Goal: Task Accomplishment & Management: Use online tool/utility

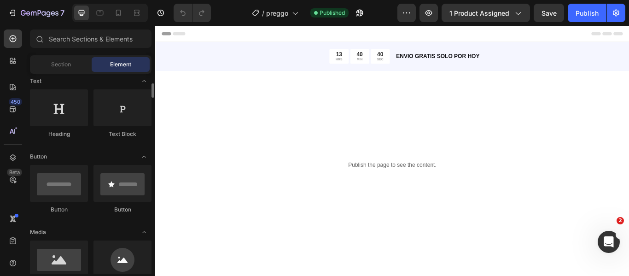
scroll to position [230, 0]
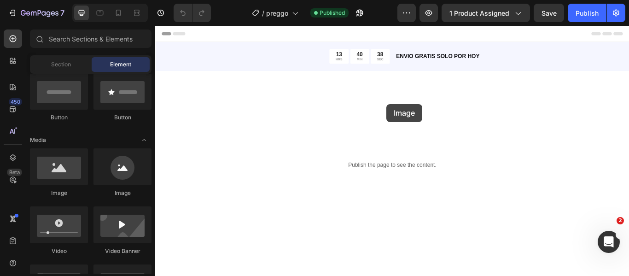
drag, startPoint x: 203, startPoint y: 205, endPoint x: 425, endPoint y: 116, distance: 239.3
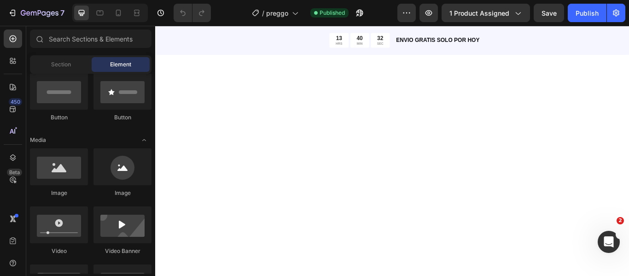
scroll to position [0, 0]
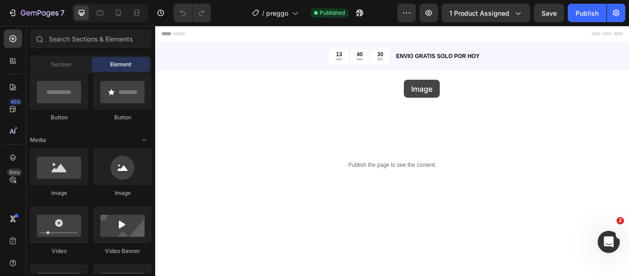
drag, startPoint x: 207, startPoint y: 197, endPoint x: 445, endPoint y: 89, distance: 261.6
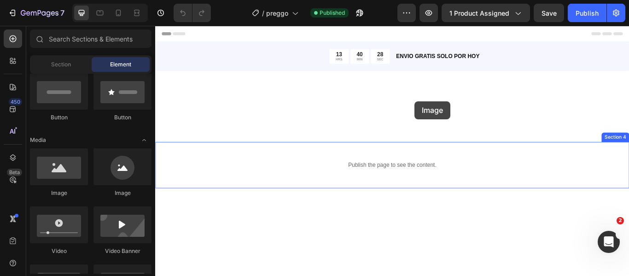
drag, startPoint x: 214, startPoint y: 192, endPoint x: 461, endPoint y: 111, distance: 260.1
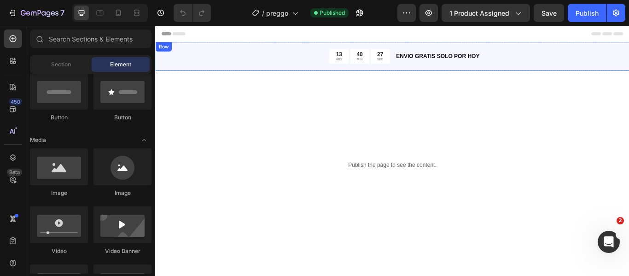
click at [535, 53] on div "ENVIO GRATIS SOLO POR [DATE] Text Block" at bounding box center [570, 61] width 273 height 17
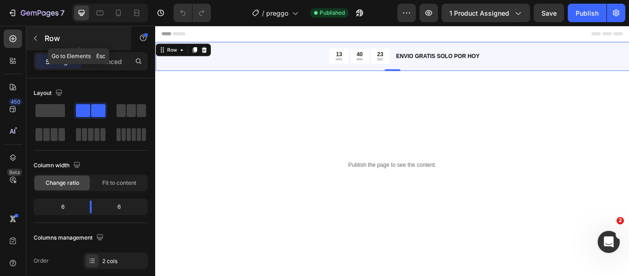
click at [35, 42] on button "button" at bounding box center [35, 38] width 15 height 15
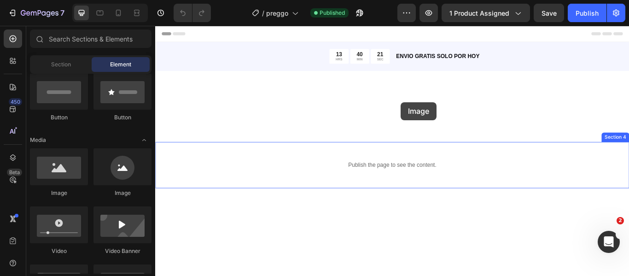
drag, startPoint x: 208, startPoint y: 193, endPoint x: 441, endPoint y: 115, distance: 246.3
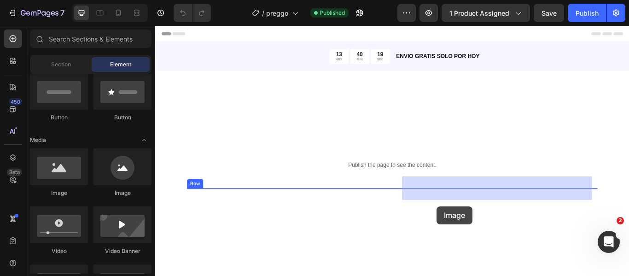
scroll to position [31, 0]
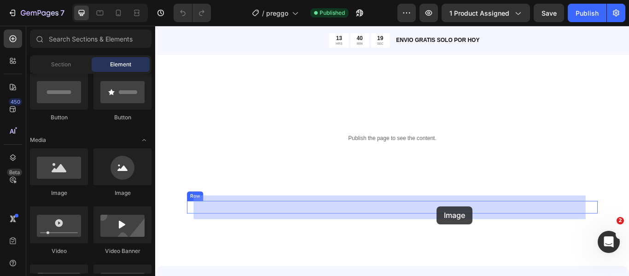
drag, startPoint x: 208, startPoint y: 203, endPoint x: 483, endPoint y: 236, distance: 276.8
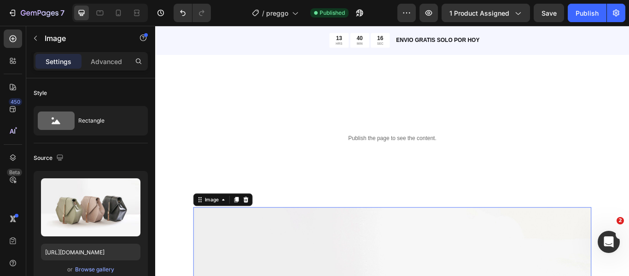
click at [447, 174] on div "Publish the page to see the content. Custom Code Section 4" at bounding box center [431, 157] width 552 height 54
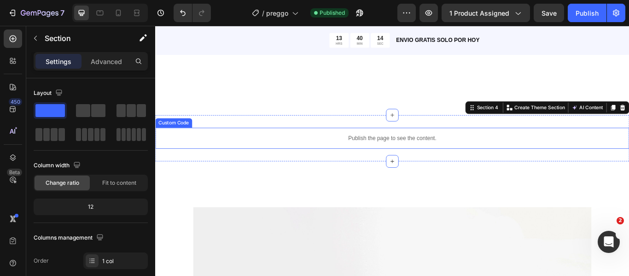
click at [500, 167] on div "Publish the page to see the content." at bounding box center [431, 157] width 552 height 24
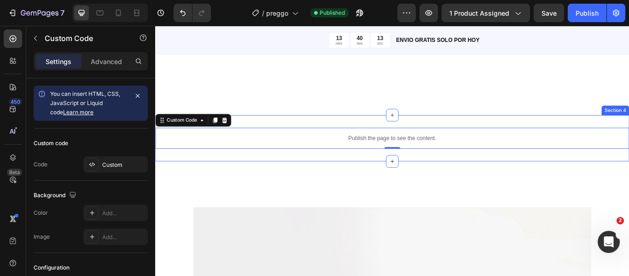
click at [480, 209] on div "Apoya tu cuerpo con nutrientes clave que protegen el esperma y la libido. Headi…" at bounding box center [431, 207] width 552 height 46
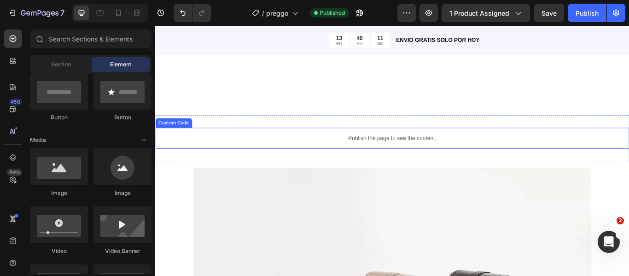
click at [450, 160] on p "Publish the page to see the content." at bounding box center [431, 157] width 552 height 10
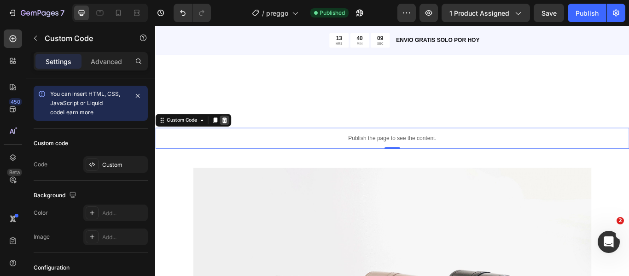
click at [237, 133] on icon at bounding box center [236, 135] width 6 height 6
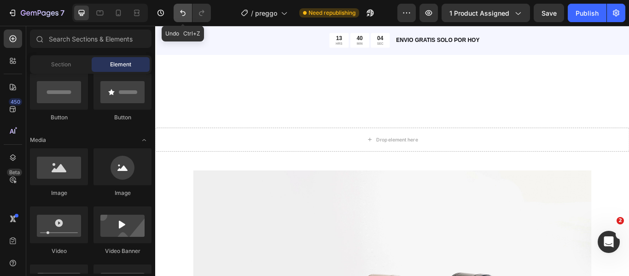
click at [184, 15] on icon "Undo/Redo" at bounding box center [182, 12] width 9 height 9
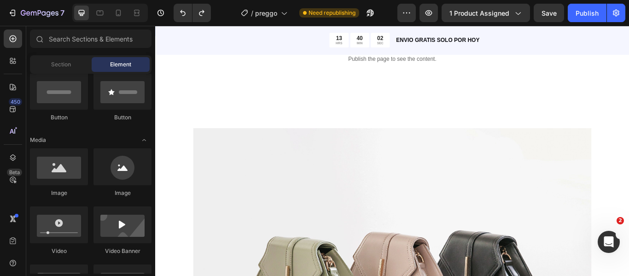
scroll to position [215, 0]
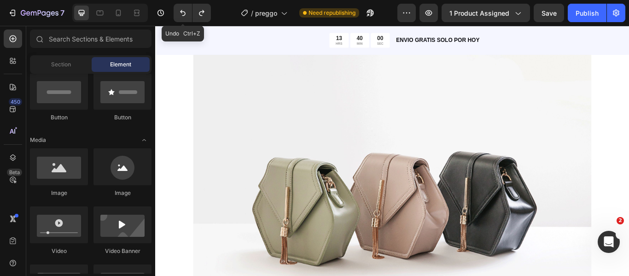
drag, startPoint x: 183, startPoint y: 14, endPoint x: 190, endPoint y: 26, distance: 13.8
click at [183, 14] on icon "Undo/Redo" at bounding box center [182, 12] width 9 height 9
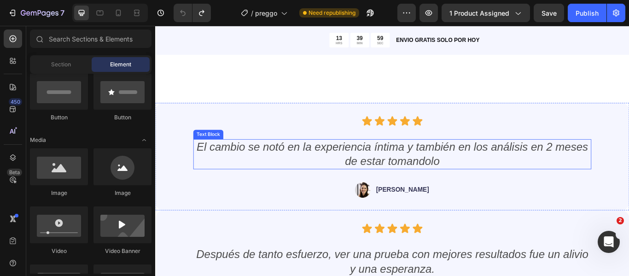
scroll to position [0, 0]
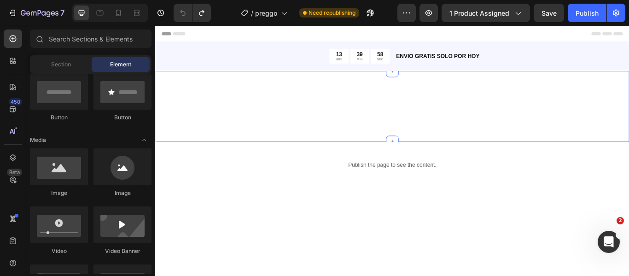
click at [347, 107] on div "Image Image Image Image Section 3" at bounding box center [431, 119] width 552 height 83
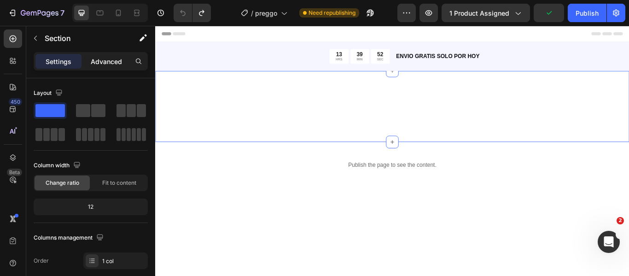
click at [93, 59] on p "Advanced" at bounding box center [106, 62] width 31 height 10
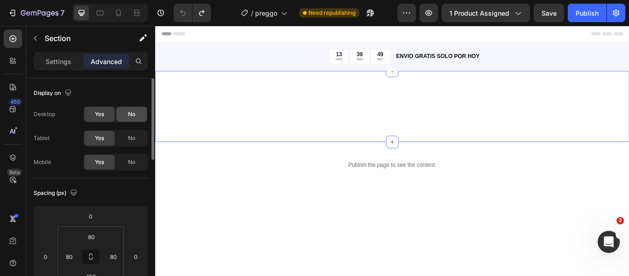
click at [131, 118] on div "No" at bounding box center [131, 114] width 30 height 15
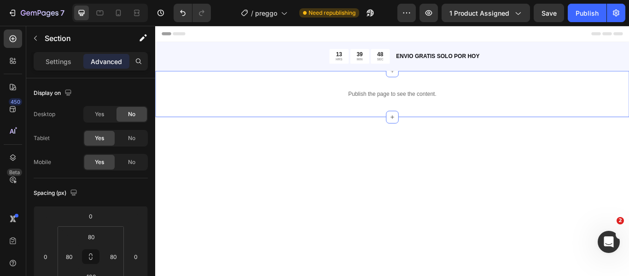
click at [397, 117] on div "Publish the page to see the content." at bounding box center [431, 105] width 552 height 24
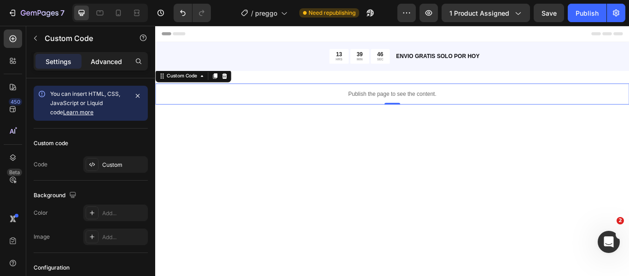
click at [93, 62] on p "Advanced" at bounding box center [106, 62] width 31 height 10
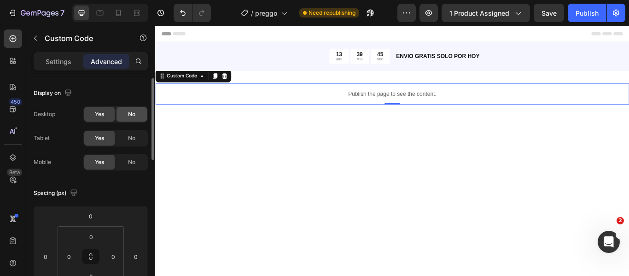
drag, startPoint x: 38, startPoint y: 102, endPoint x: 134, endPoint y: 114, distance: 97.4
click at [134, 114] on span "No" at bounding box center [131, 114] width 7 height 8
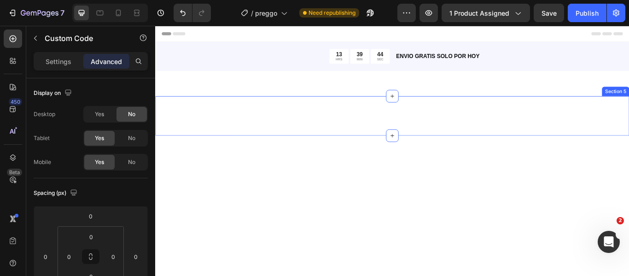
click at [433, 124] on div "Apoya tu cuerpo con nutrientes clave que protegen el esperma y la libido. Headi…" at bounding box center [431, 131] width 552 height 46
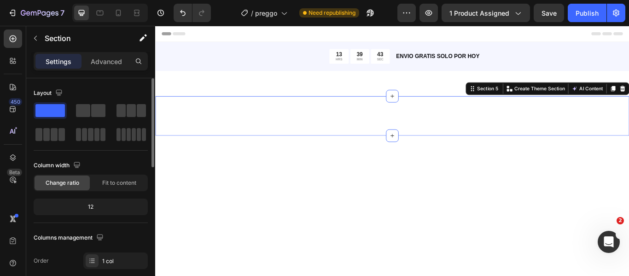
drag, startPoint x: 111, startPoint y: 64, endPoint x: 107, endPoint y: 105, distance: 41.1
click at [111, 64] on p "Advanced" at bounding box center [106, 62] width 31 height 10
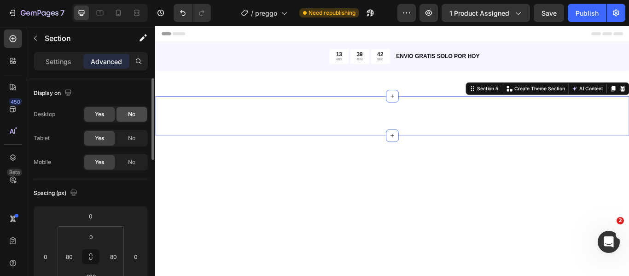
click at [131, 114] on span "No" at bounding box center [131, 114] width 7 height 8
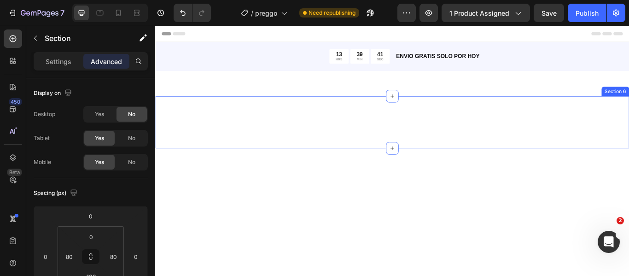
click at [348, 137] on div "Tomar 2 cápsulas una vez al día con agua. Recomendamos tomarlo al menos 3 meses…" at bounding box center [431, 138] width 552 height 61
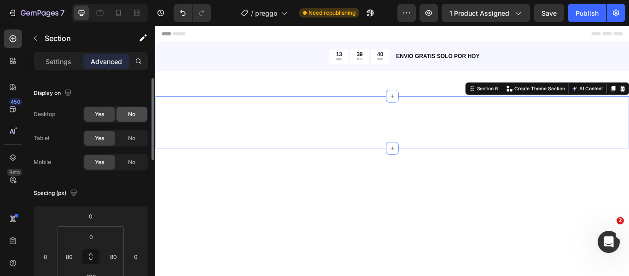
drag, startPoint x: 129, startPoint y: 112, endPoint x: 135, endPoint y: 111, distance: 6.1
click at [130, 112] on span "No" at bounding box center [131, 114] width 7 height 8
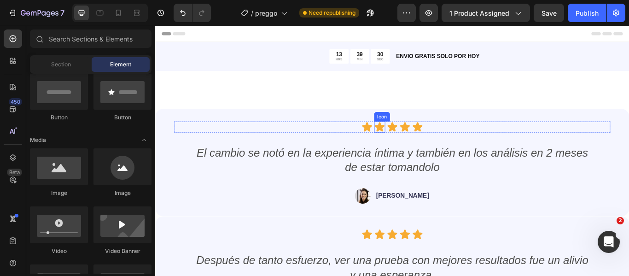
click at [444, 156] on div "Icon Icon Icon Icon Icon Icon List El cambio se notó en la experiencia íntima y…" at bounding box center [431, 185] width 508 height 96
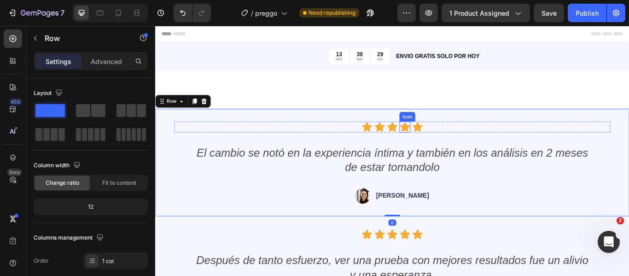
click at [440, 141] on icon at bounding box center [446, 143] width 13 height 13
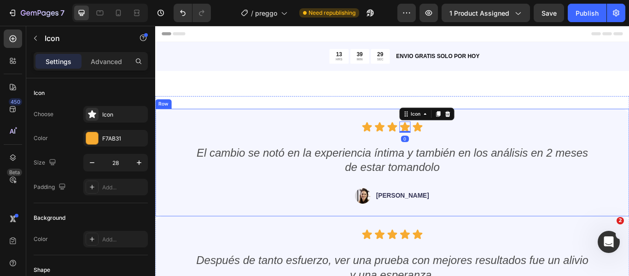
click at [385, 147] on div "Icon Icon Icon Icon 0 Icon" at bounding box center [431, 143] width 508 height 13
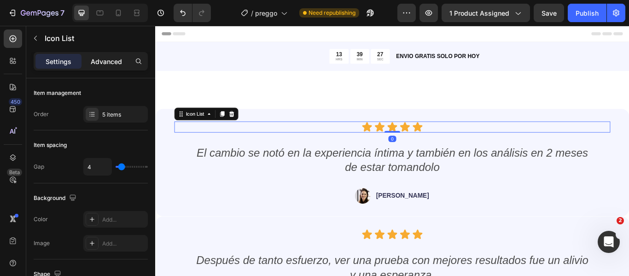
click at [107, 65] on p "Advanced" at bounding box center [106, 62] width 31 height 10
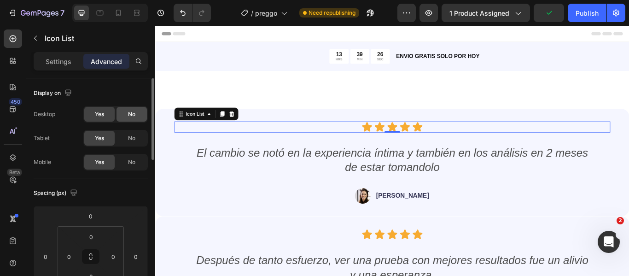
click at [129, 118] on span "No" at bounding box center [131, 114] width 7 height 8
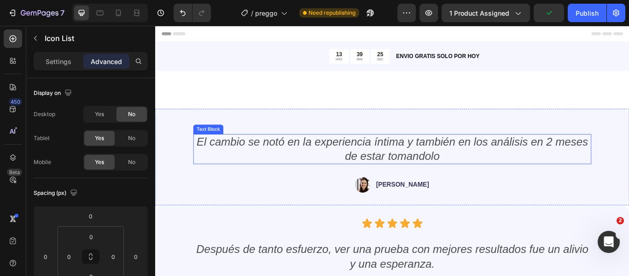
click at [367, 164] on p "El cambio se notó en la experiencia íntima y también en los análisis en 2 meses…" at bounding box center [431, 170] width 462 height 34
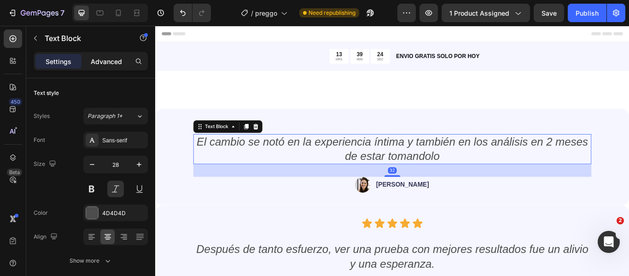
click at [112, 64] on p "Advanced" at bounding box center [106, 62] width 31 height 10
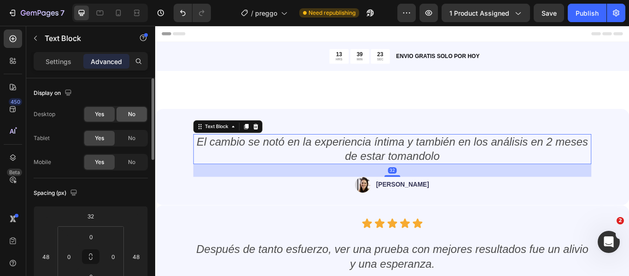
click at [130, 110] on span "No" at bounding box center [131, 114] width 7 height 8
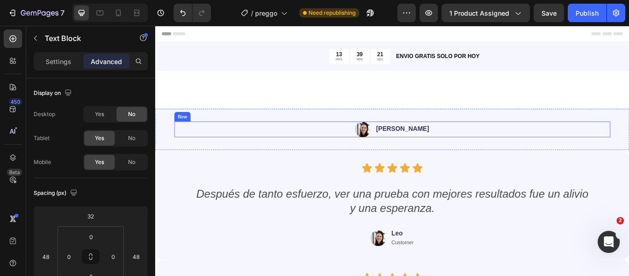
click at [360, 145] on div "Image [PERSON_NAME] Text Block Row" at bounding box center [431, 146] width 508 height 18
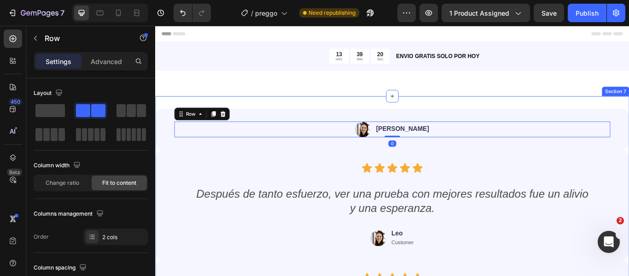
click at [312, 122] on div "Icon Icon Icon Icon Icon Icon List El cambio se notó en la experiencia íntima y…" at bounding box center [431, 146] width 552 height 48
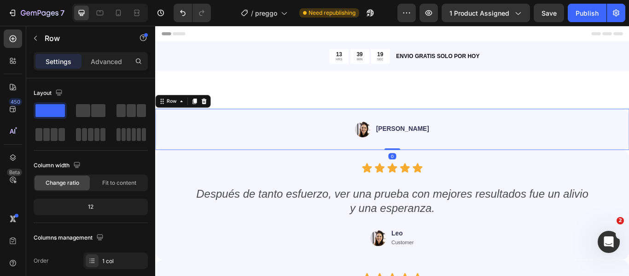
click at [293, 134] on div "Icon Icon Icon Icon Icon Icon List El cambio se notó en la experiencia íntima y…" at bounding box center [431, 146] width 552 height 48
click at [107, 69] on div "Settings Advanced" at bounding box center [91, 61] width 114 height 18
click at [106, 62] on p "Advanced" at bounding box center [106, 62] width 31 height 10
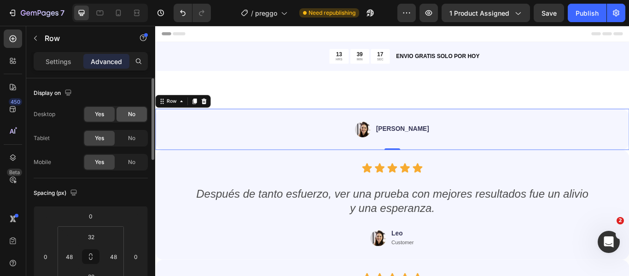
click at [124, 112] on div "No" at bounding box center [131, 114] width 30 height 15
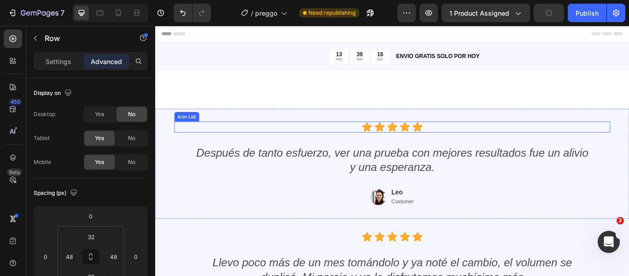
click at [344, 144] on div "Icon Icon Icon Icon Icon" at bounding box center [431, 143] width 508 height 13
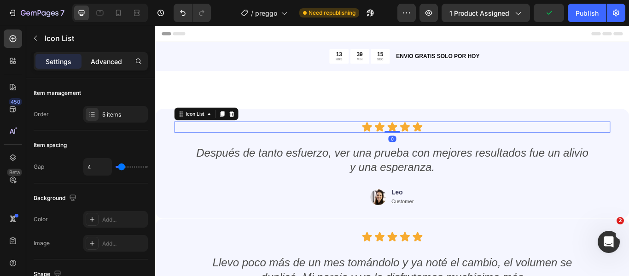
click at [110, 64] on p "Advanced" at bounding box center [106, 62] width 31 height 10
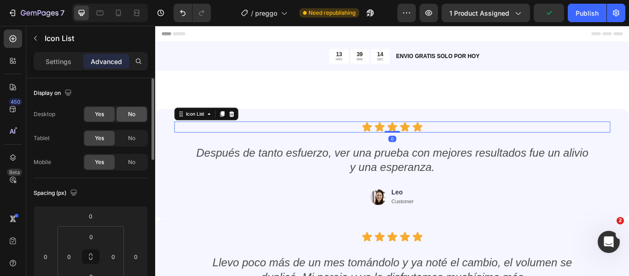
click at [131, 117] on span "No" at bounding box center [131, 114] width 7 height 8
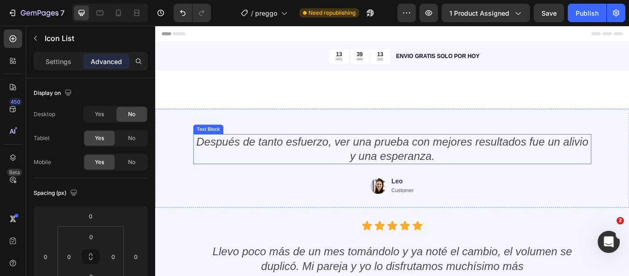
click at [318, 153] on p "Después de tanto esfuerzo, ver una prueba con mejores resultados fue un alivio …" at bounding box center [431, 170] width 462 height 34
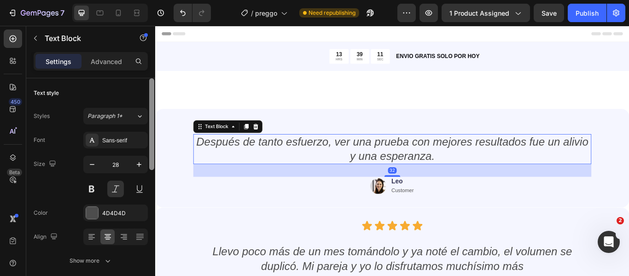
drag, startPoint x: 97, startPoint y: 66, endPoint x: 151, endPoint y: 145, distance: 95.7
click at [96, 65] on p "Advanced" at bounding box center [106, 62] width 31 height 10
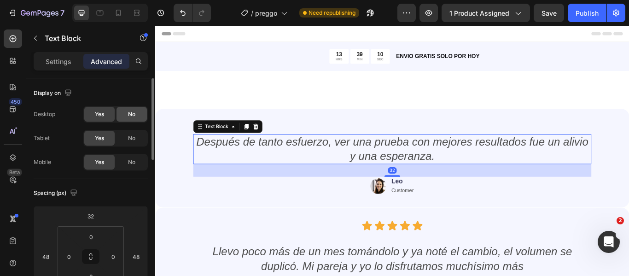
click at [132, 115] on span "No" at bounding box center [131, 114] width 7 height 8
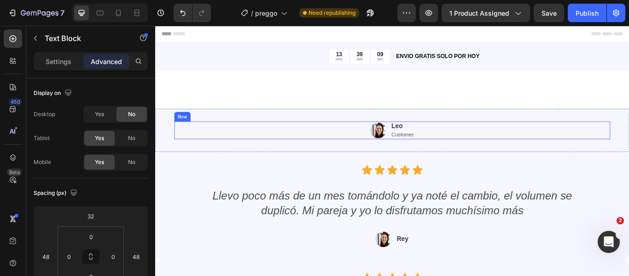
click at [345, 145] on div "Image Leo Text Block Customer Text Block Row" at bounding box center [431, 147] width 508 height 21
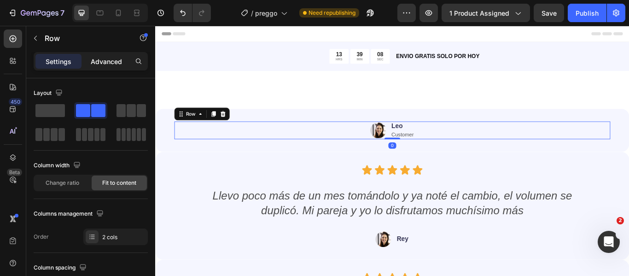
click at [92, 64] on p "Advanced" at bounding box center [106, 62] width 31 height 10
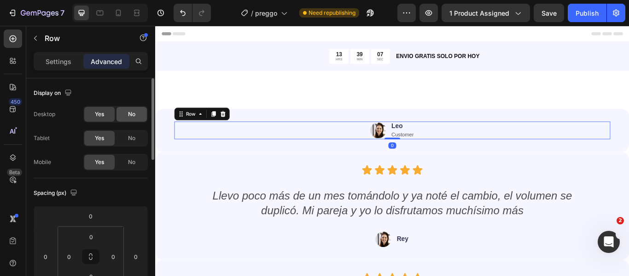
click at [127, 116] on div "No" at bounding box center [131, 114] width 30 height 15
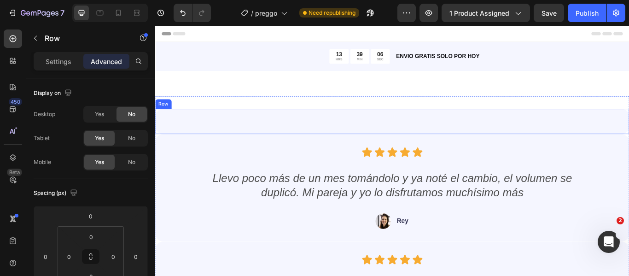
click at [318, 139] on div "Icon Icon Icon Icon Icon Icon List Después de tanto esfuerzo, ver una prueba co…" at bounding box center [431, 136] width 552 height 29
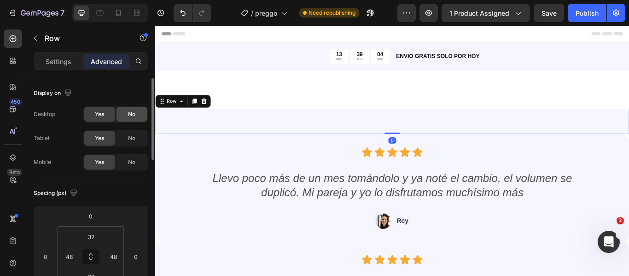
click at [132, 113] on span "No" at bounding box center [131, 114] width 7 height 8
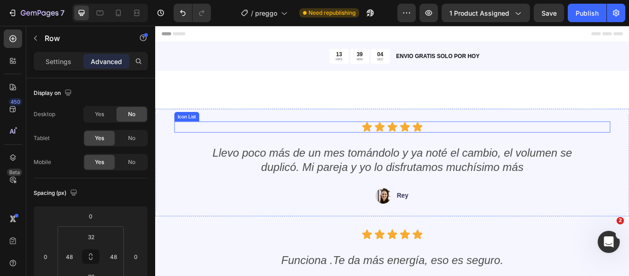
click at [298, 146] on div "Icon Icon Icon Icon Icon" at bounding box center [431, 143] width 508 height 13
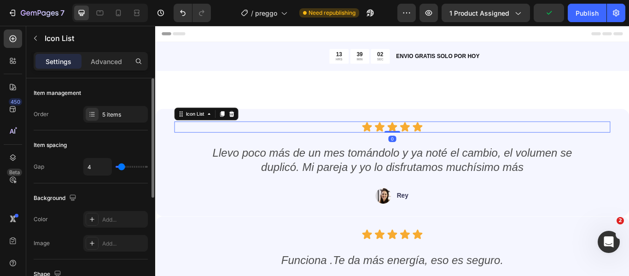
drag, startPoint x: 102, startPoint y: 64, endPoint x: 114, endPoint y: 104, distance: 41.8
click at [102, 64] on p "Advanced" at bounding box center [106, 62] width 31 height 10
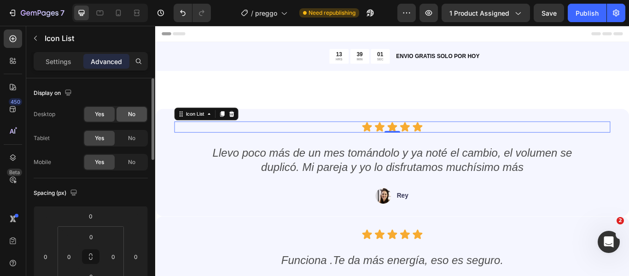
click at [122, 112] on div "No" at bounding box center [131, 114] width 30 height 15
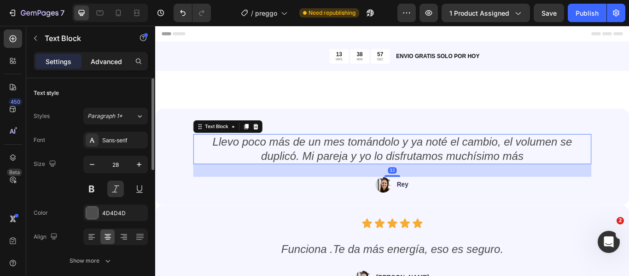
click at [109, 63] on p "Advanced" at bounding box center [106, 62] width 31 height 10
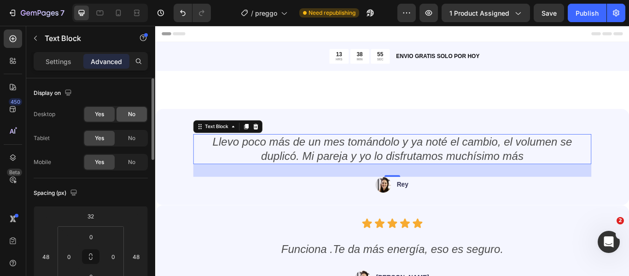
click at [130, 113] on span "No" at bounding box center [131, 114] width 7 height 8
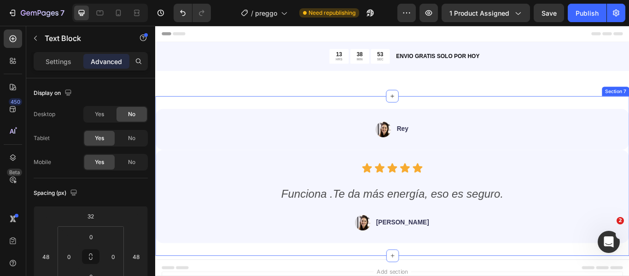
click at [370, 117] on div "Icon Icon Icon Icon Icon Icon List El cambio se notó en la experiencia íntima y…" at bounding box center [431, 201] width 552 height 186
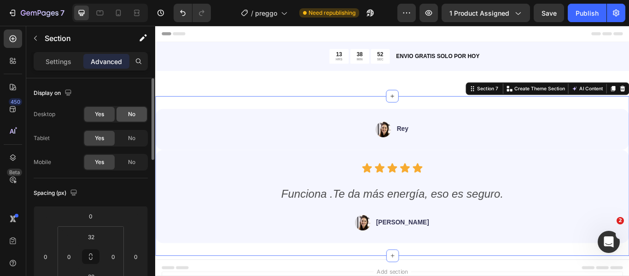
click at [128, 118] on span "No" at bounding box center [131, 114] width 7 height 8
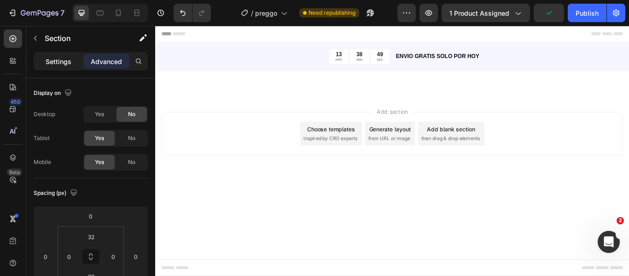
click at [52, 64] on p "Settings" at bounding box center [59, 62] width 26 height 10
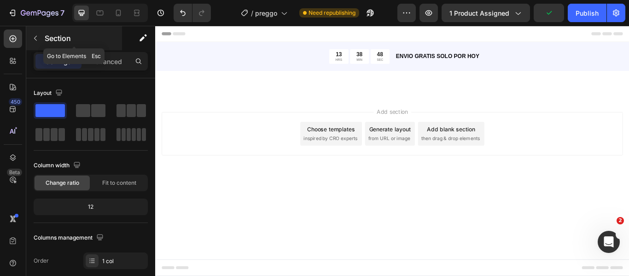
click at [35, 38] on icon "button" at bounding box center [35, 38] width 3 height 5
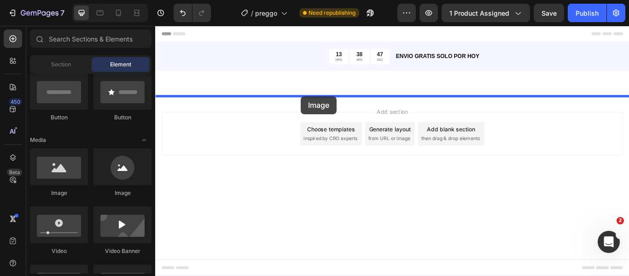
drag, startPoint x: 209, startPoint y: 194, endPoint x: 325, endPoint y: 108, distance: 145.1
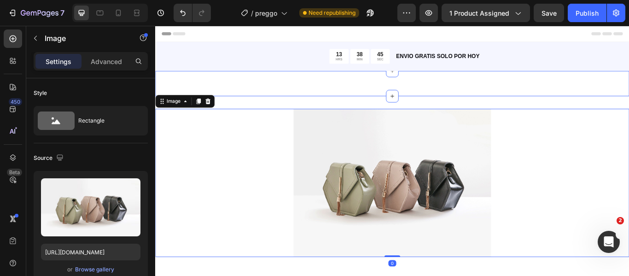
click at [413, 102] on div "Publish the page to see the content. Custom Code Section 4" at bounding box center [431, 92] width 552 height 29
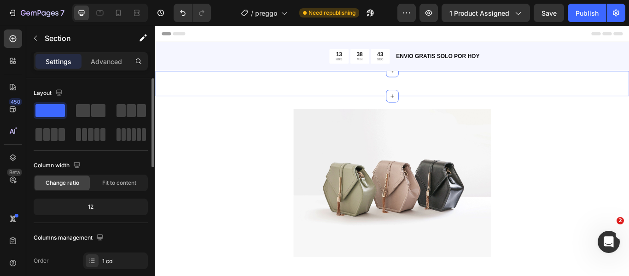
drag, startPoint x: 102, startPoint y: 61, endPoint x: 109, endPoint y: 105, distance: 44.7
click at [102, 61] on p "Advanced" at bounding box center [106, 62] width 31 height 10
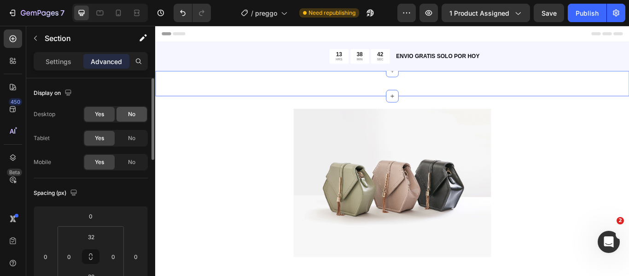
click at [125, 111] on div "No" at bounding box center [131, 114] width 30 height 15
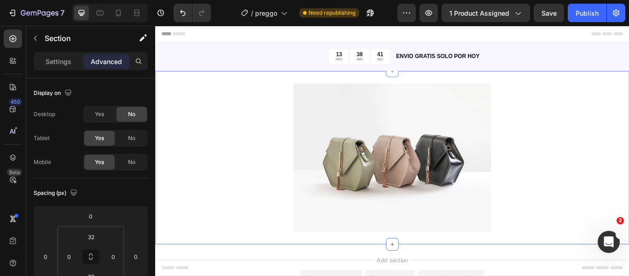
click at [403, 86] on div "Image Section 9" at bounding box center [431, 179] width 552 height 202
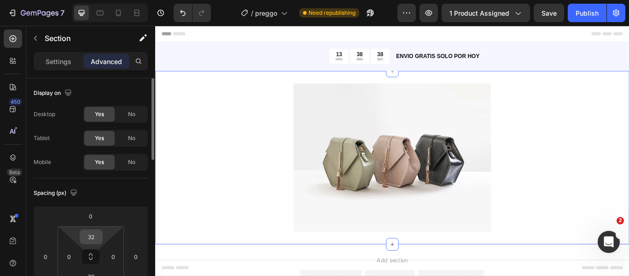
click at [95, 235] on input "32" at bounding box center [91, 237] width 18 height 14
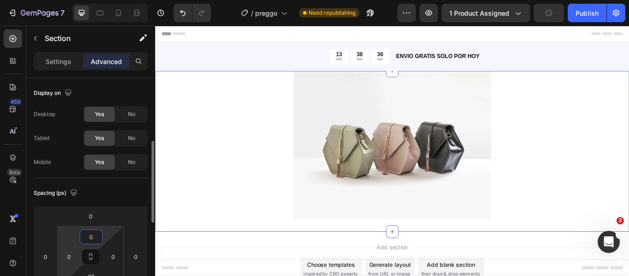
scroll to position [46, 0]
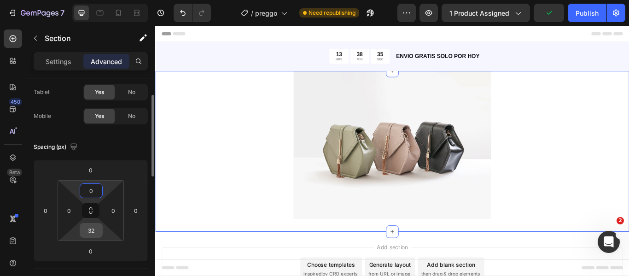
type input "0"
click at [94, 234] on input "32" at bounding box center [91, 230] width 18 height 14
type input "0"
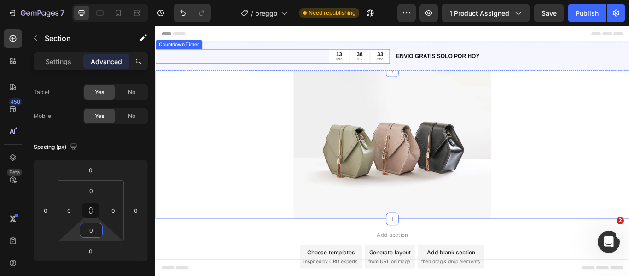
click at [234, 60] on div "13 HRS 38 MIN 33 SEC" at bounding box center [291, 61] width 273 height 17
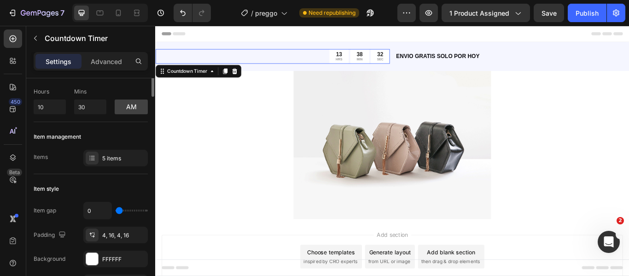
scroll to position [0, 0]
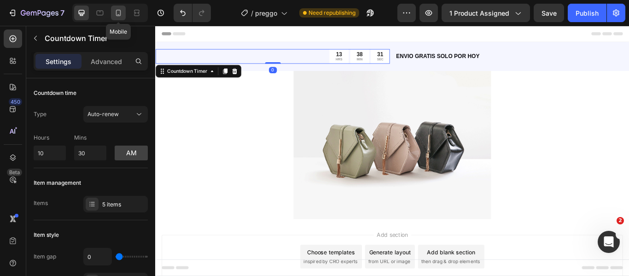
click at [122, 12] on icon at bounding box center [118, 12] width 9 height 9
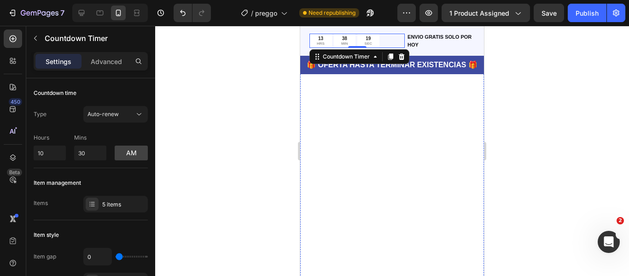
scroll to position [322, 0]
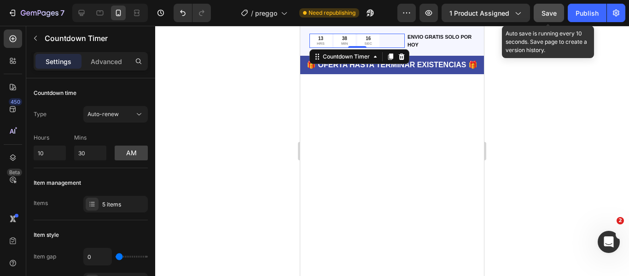
click at [539, 16] on button "Save" at bounding box center [548, 13] width 30 height 18
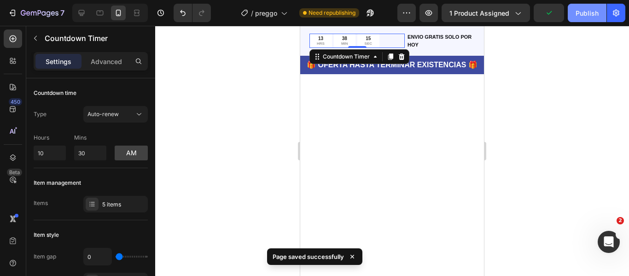
click at [582, 12] on div "Publish" at bounding box center [586, 13] width 23 height 10
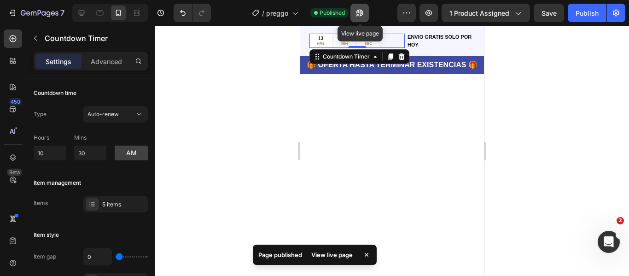
click at [361, 10] on icon "button" at bounding box center [359, 13] width 7 height 7
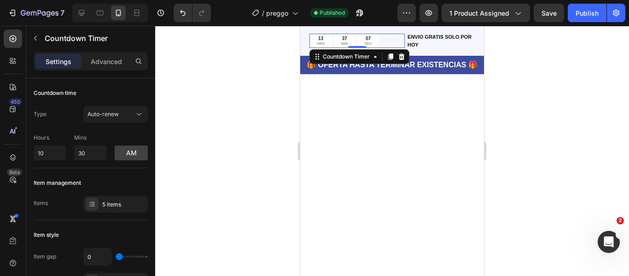
scroll to position [0, 0]
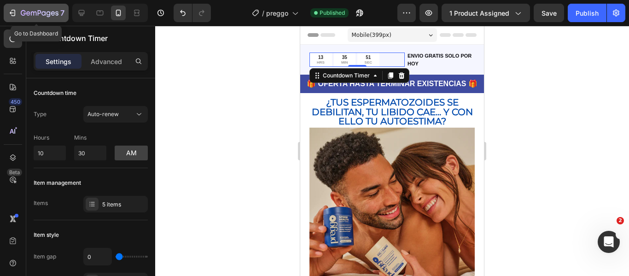
click at [44, 12] on icon "button" at bounding box center [43, 13] width 4 height 4
